Goal: Navigation & Orientation: Go to known website

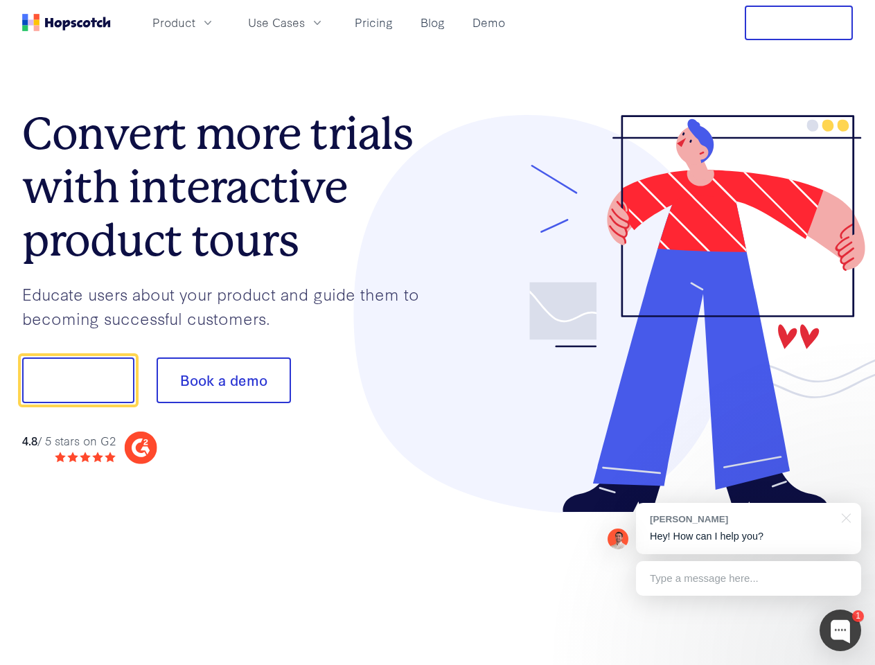
click at [438, 333] on div at bounding box center [646, 314] width 416 height 398
click at [195, 22] on span "Product" at bounding box center [173, 22] width 43 height 17
click at [305, 22] on span "Use Cases" at bounding box center [276, 22] width 57 height 17
click at [799, 23] on button "Free Trial" at bounding box center [799, 23] width 108 height 35
click at [78, 380] on button "Show me!" at bounding box center [78, 380] width 112 height 46
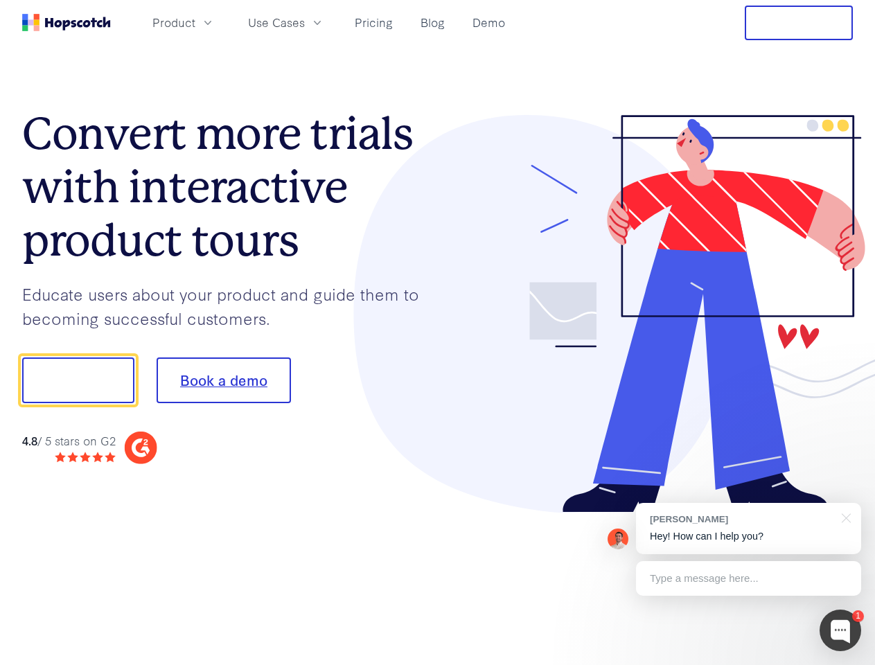
click at [223, 380] on button "Book a demo" at bounding box center [224, 380] width 134 height 46
click at [840, 630] on div at bounding box center [841, 631] width 42 height 42
click at [748, 529] on div "[PERSON_NAME] Hey! How can I help you?" at bounding box center [748, 528] width 225 height 51
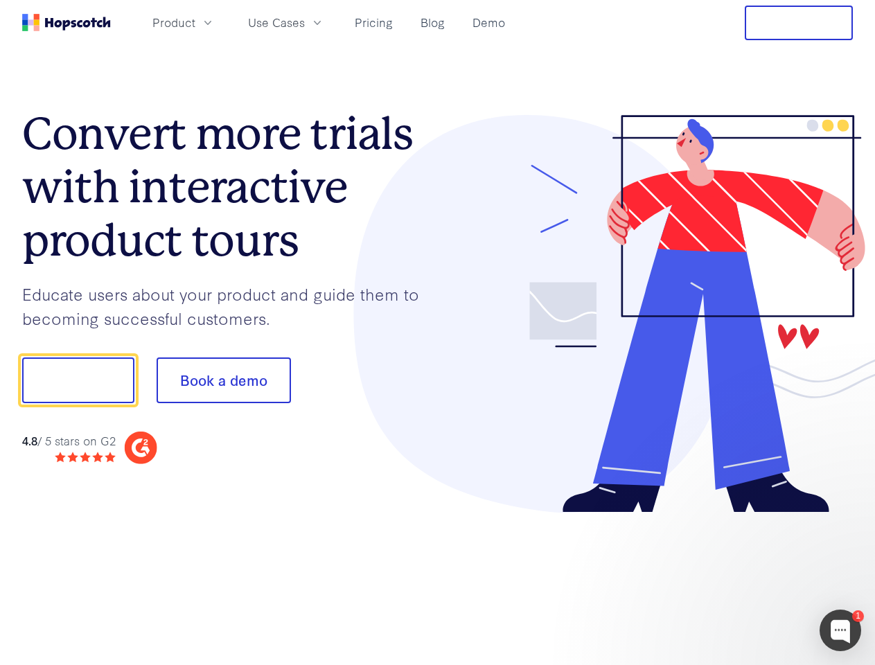
click at [844, 517] on div at bounding box center [731, 379] width 260 height 462
click at [748, 578] on div at bounding box center [731, 471] width 260 height 276
